Goal: Check status: Check status

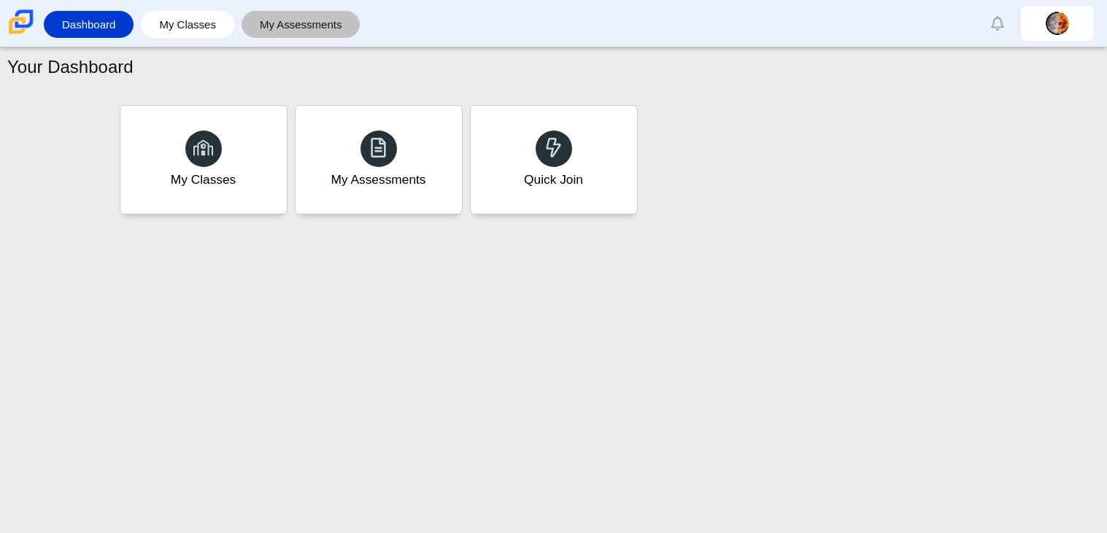
click at [307, 27] on link "My Assessments" at bounding box center [301, 24] width 104 height 27
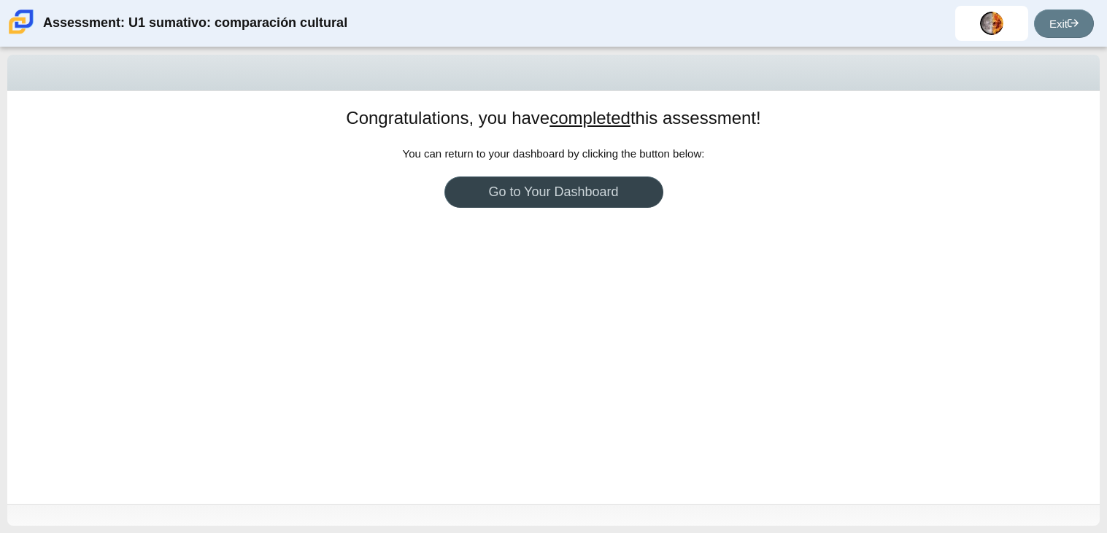
click at [606, 194] on link "Go to Your Dashboard" at bounding box center [553, 192] width 219 height 31
